Goal: Task Accomplishment & Management: Manage account settings

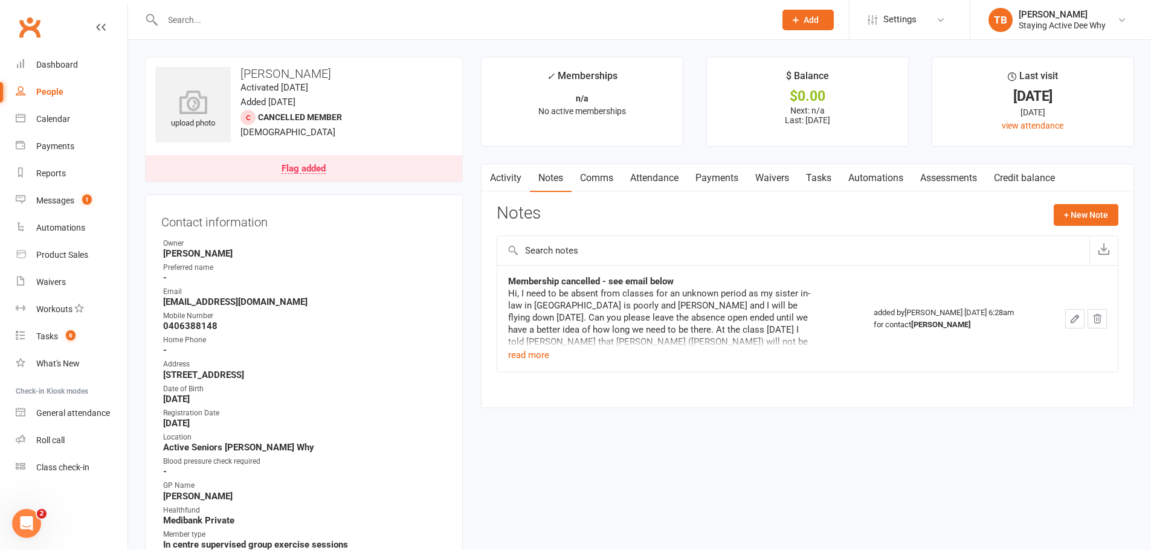
drag, startPoint x: 340, startPoint y: 22, endPoint x: 350, endPoint y: 18, distance: 11.1
click at [350, 19] on input "text" at bounding box center [463, 19] width 608 height 17
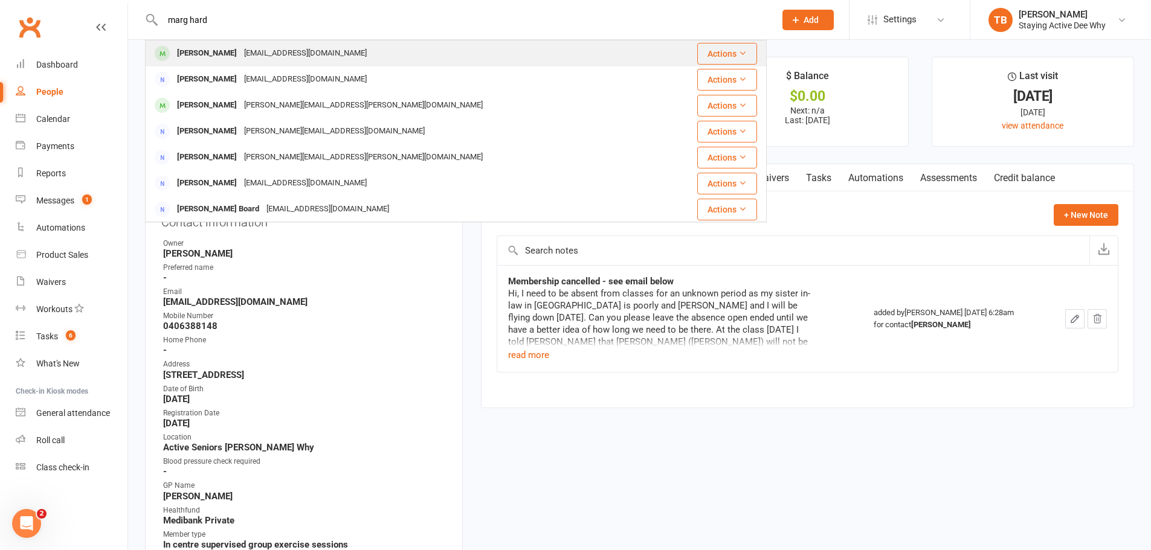
type input "marg hard"
click at [167, 62] on div at bounding box center [162, 54] width 22 height 20
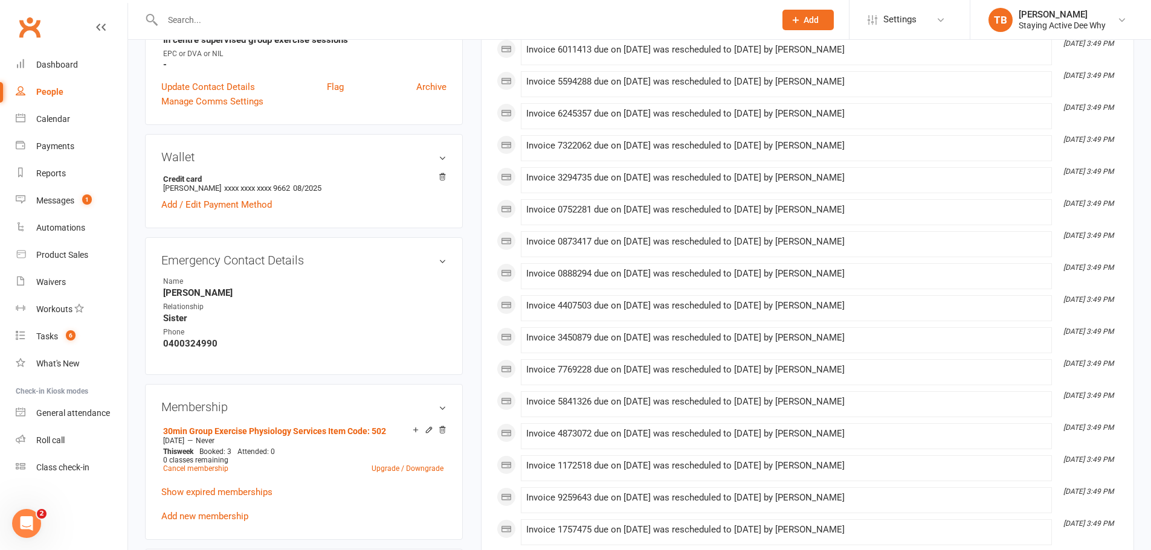
scroll to position [483, 0]
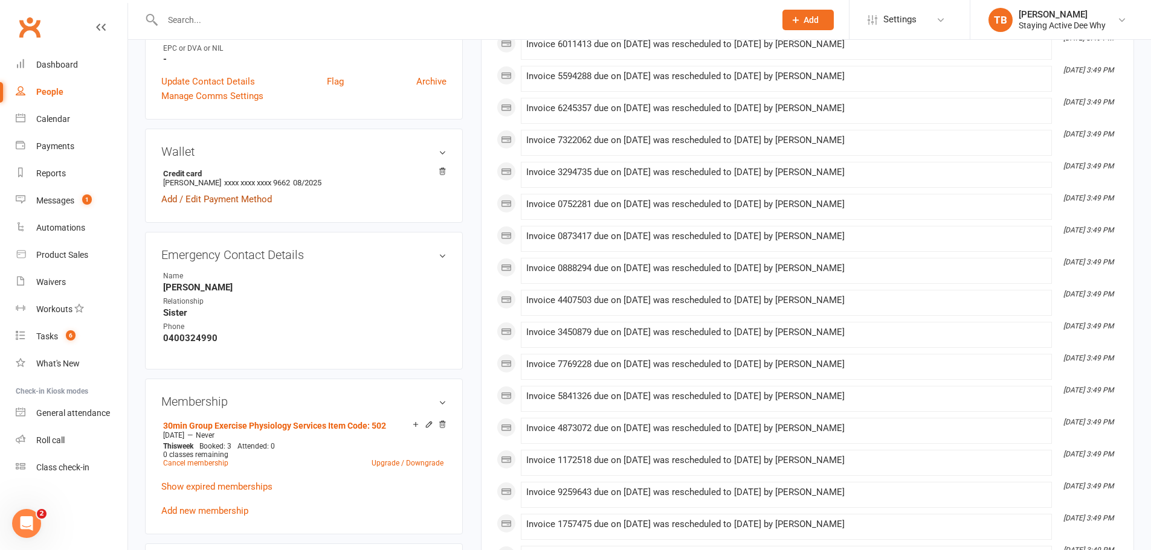
click at [208, 196] on link "Add / Edit Payment Method" at bounding box center [216, 199] width 111 height 15
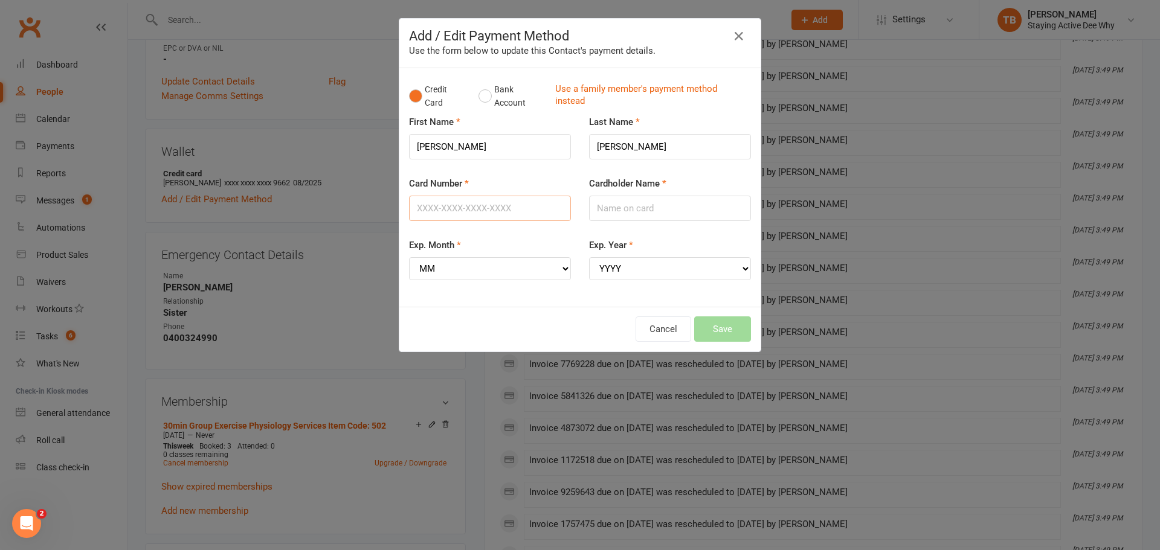
click at [462, 201] on input "Card Number" at bounding box center [490, 208] width 162 height 25
type input "[CREDIT_CARD_NUMBER]"
type input "[PERSON_NAME]"
select select "08"
select select "2029"
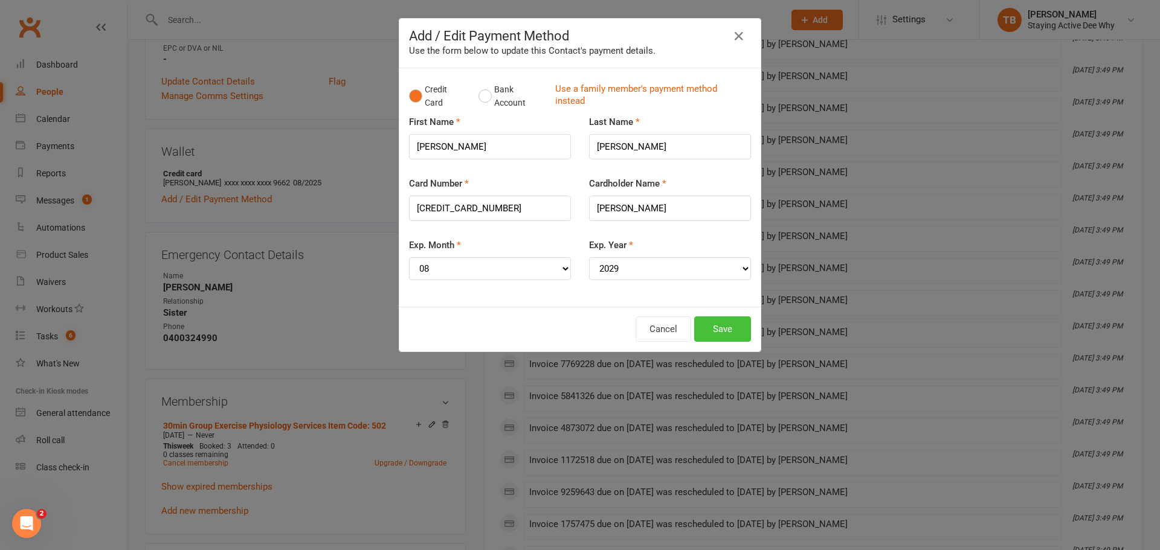
click at [709, 330] on button "Save" at bounding box center [722, 329] width 57 height 25
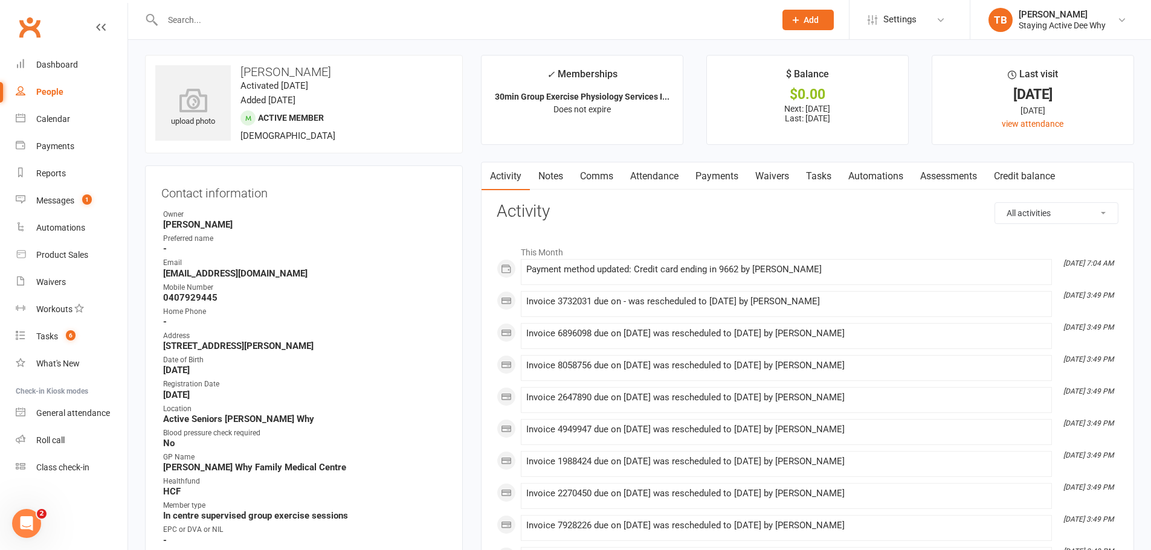
scroll to position [0, 0]
